Goal: Task Accomplishment & Management: Manage account settings

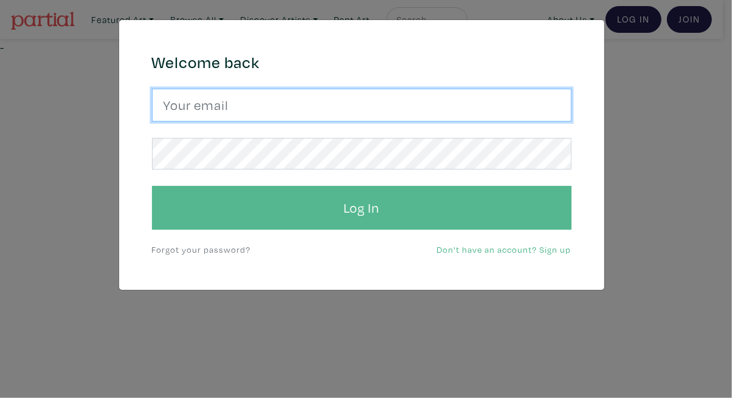
type input "[EMAIL_ADDRESS][DOMAIN_NAME]"
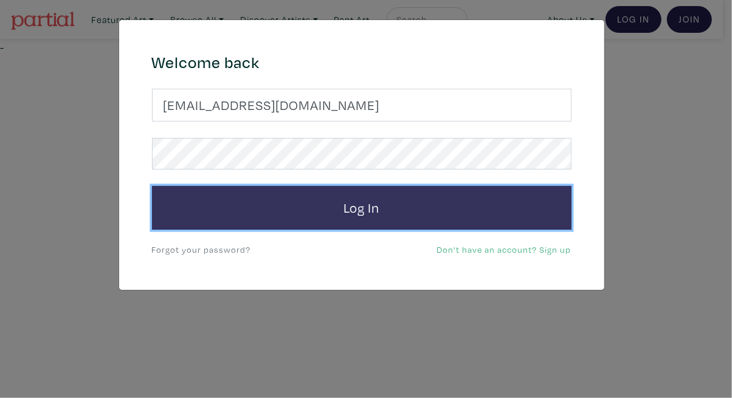
click at [437, 204] on button "Log In" at bounding box center [362, 208] width 420 height 44
